Goal: Navigation & Orientation: Find specific page/section

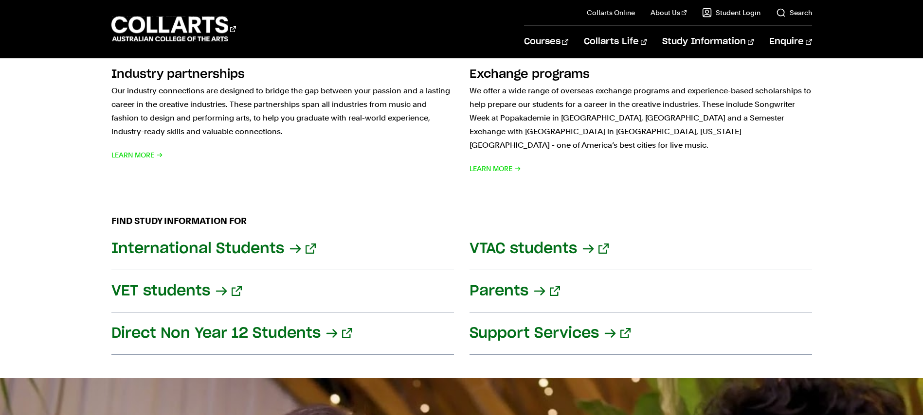
scroll to position [1167, 0]
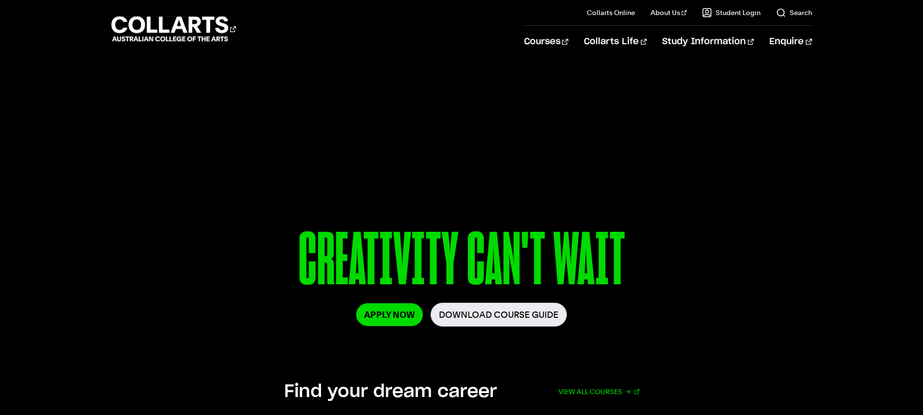
scroll to position [1165, 0]
